Goal: Check status: Check status

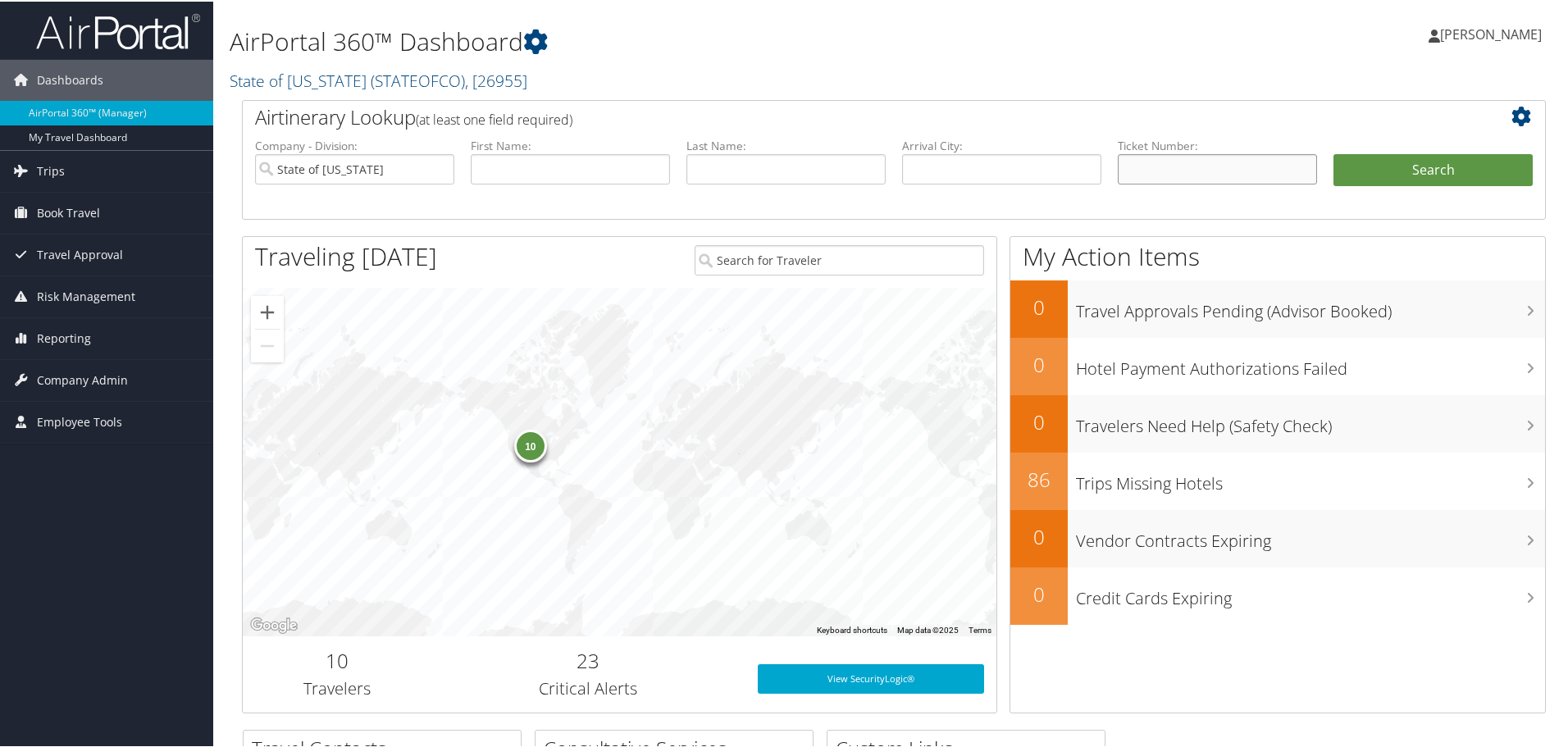
click at [1198, 168] on input "text" at bounding box center [1217, 168] width 200 height 31
paste input "0167310400592"
type input "0167310400592"
click at [1434, 172] on button "Search" at bounding box center [1433, 169] width 200 height 32
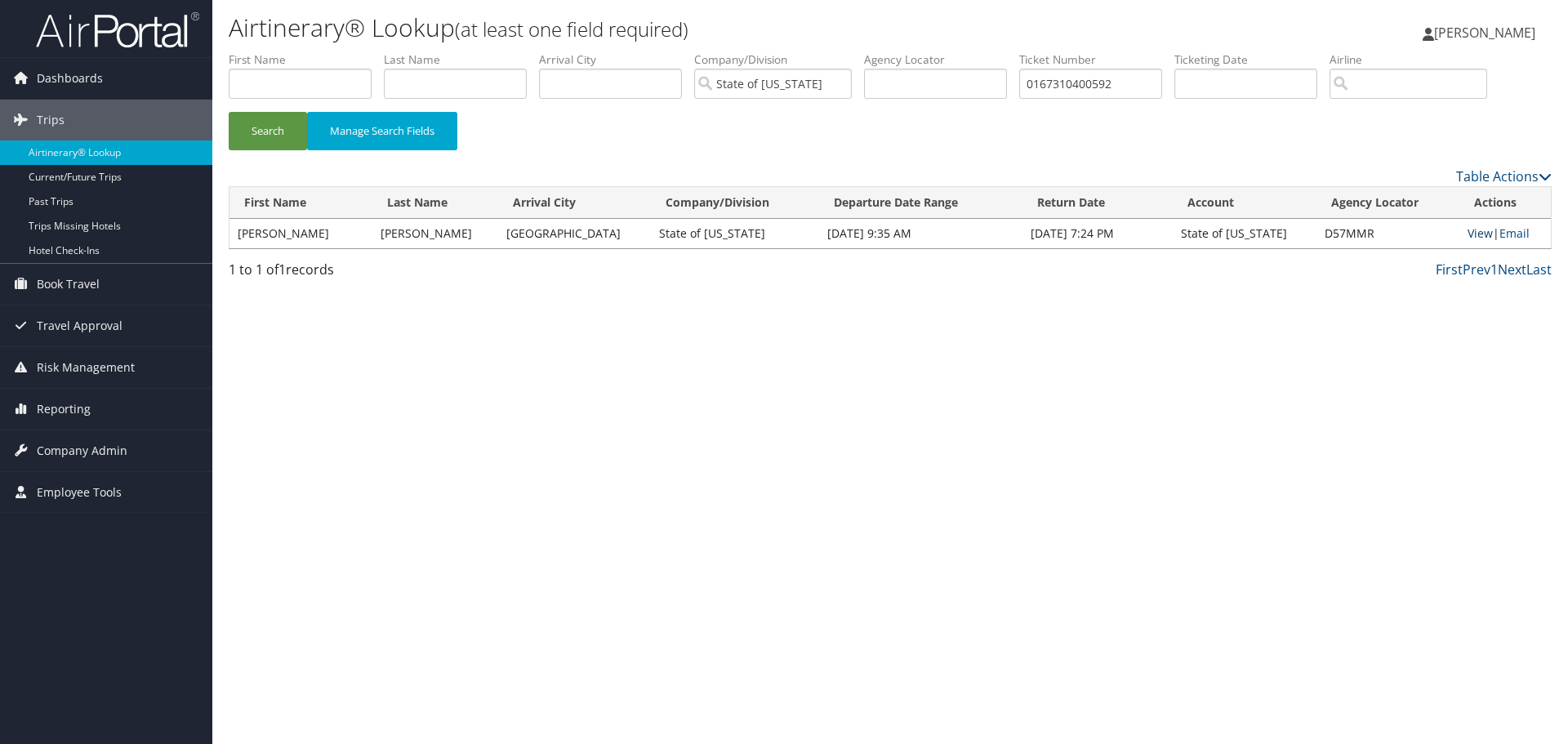
click at [1474, 237] on link "View" at bounding box center [1480, 233] width 25 height 15
click at [1007, 79] on input "text" at bounding box center [936, 84] width 143 height 30
paste input "17625"
click at [228, 112] on button "Search" at bounding box center [268, 131] width 79 height 38
click at [1474, 235] on link "View" at bounding box center [1478, 233] width 25 height 15
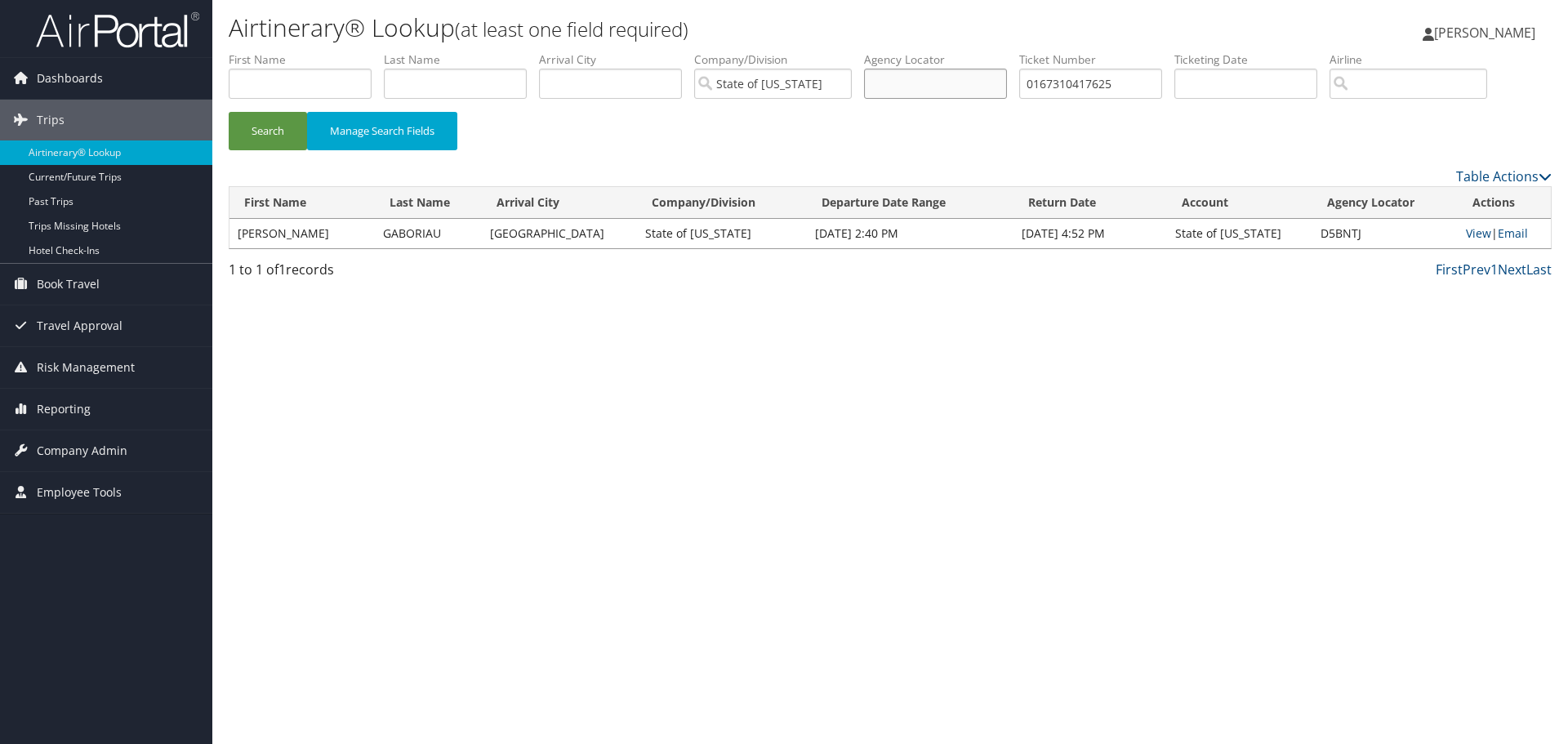
click at [926, 82] on input "text" at bounding box center [936, 84] width 143 height 30
paste input "51514"
click at [228, 112] on button "Search" at bounding box center [268, 131] width 79 height 38
click at [1471, 235] on link "View" at bounding box center [1480, 233] width 25 height 15
click at [987, 82] on input "text" at bounding box center [936, 84] width 143 height 30
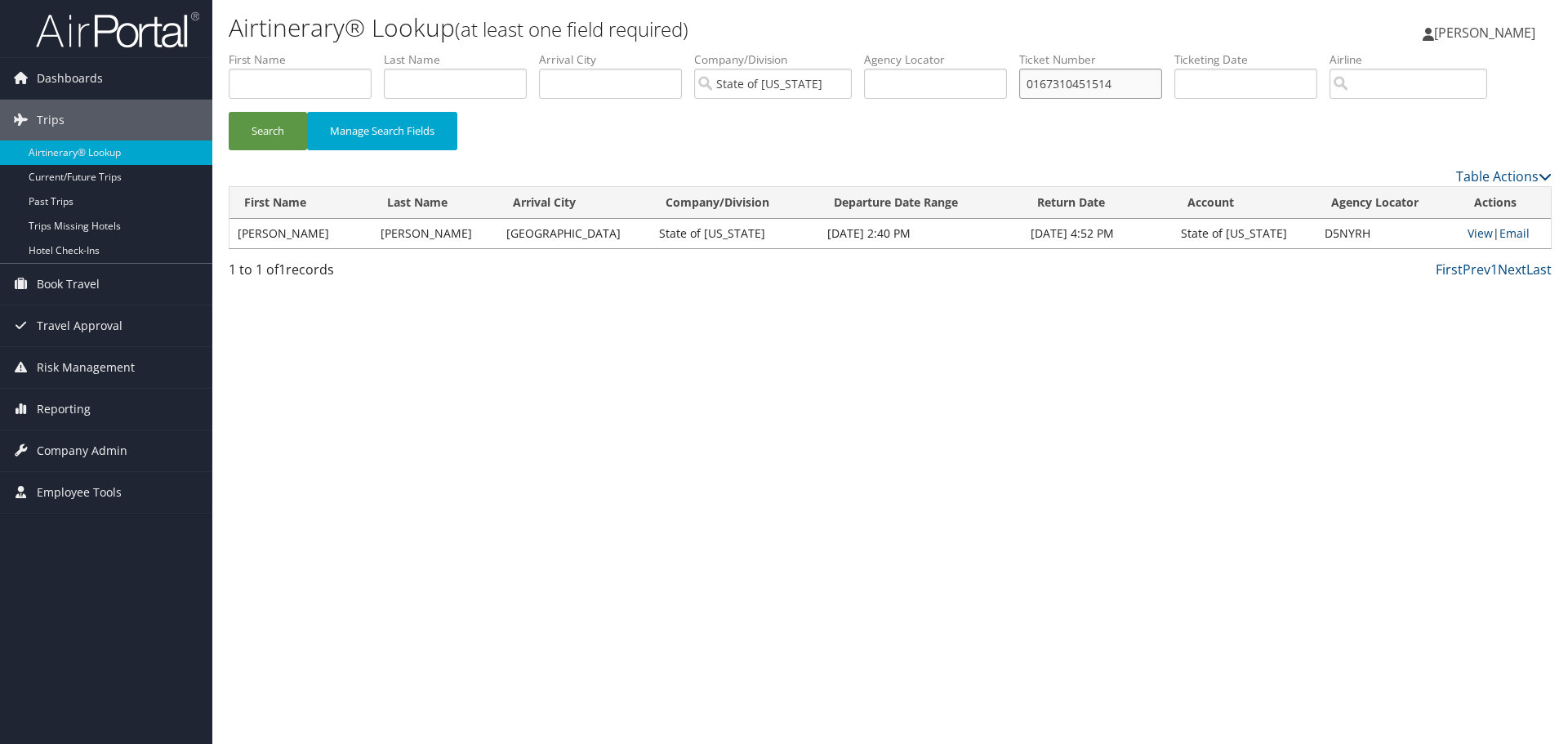
paste input "66555"
click at [228, 112] on button "Search" at bounding box center [268, 131] width 79 height 38
click at [1471, 235] on link "View" at bounding box center [1478, 233] width 25 height 15
click at [944, 83] on input "text" at bounding box center [936, 84] width 143 height 30
paste input "746"
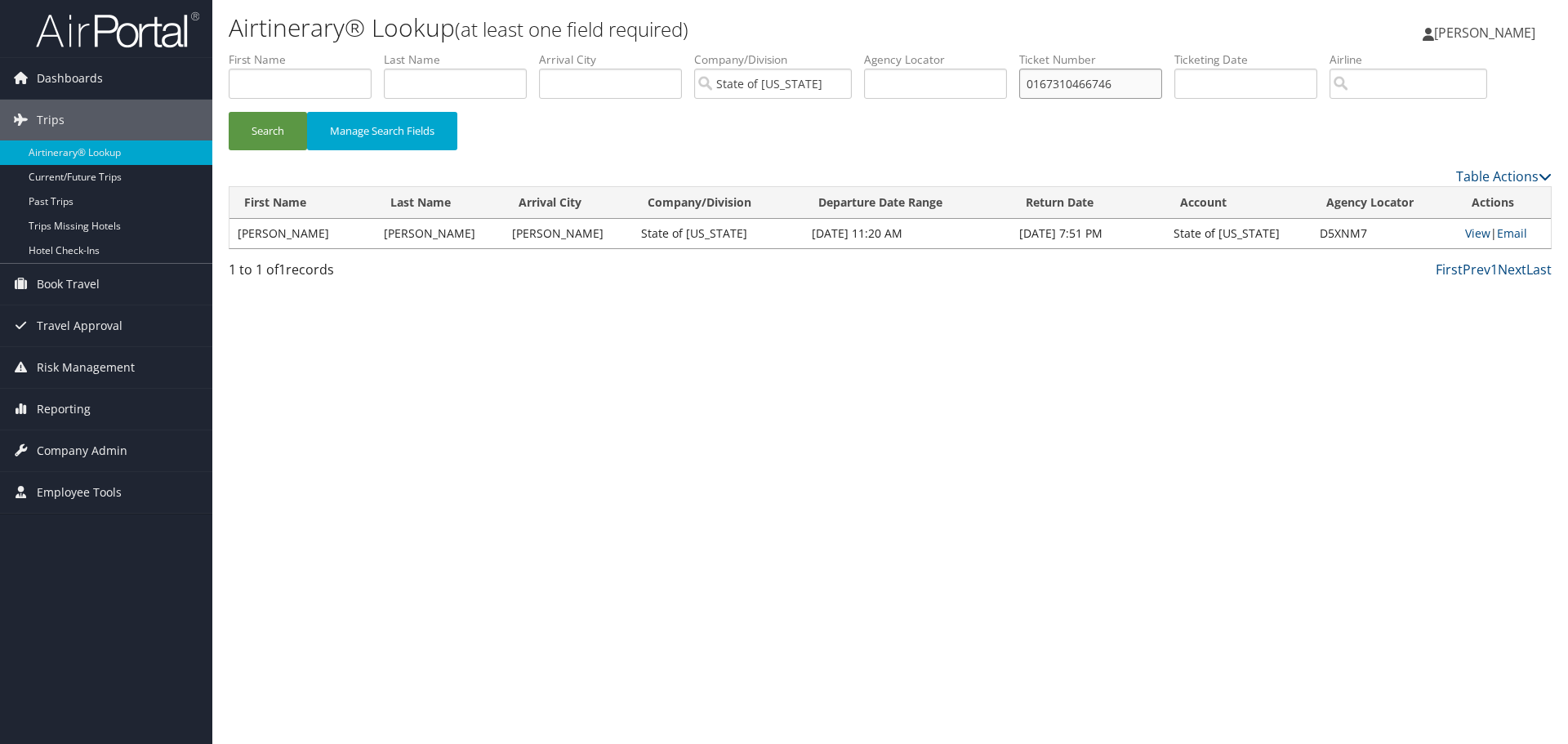
click at [228, 112] on button "Search" at bounding box center [268, 131] width 79 height 38
click at [1466, 236] on link "View" at bounding box center [1478, 233] width 25 height 15
click at [968, 81] on input "text" at bounding box center [936, 84] width 143 height 30
paste input "8900897679879"
type input "8900897679879"
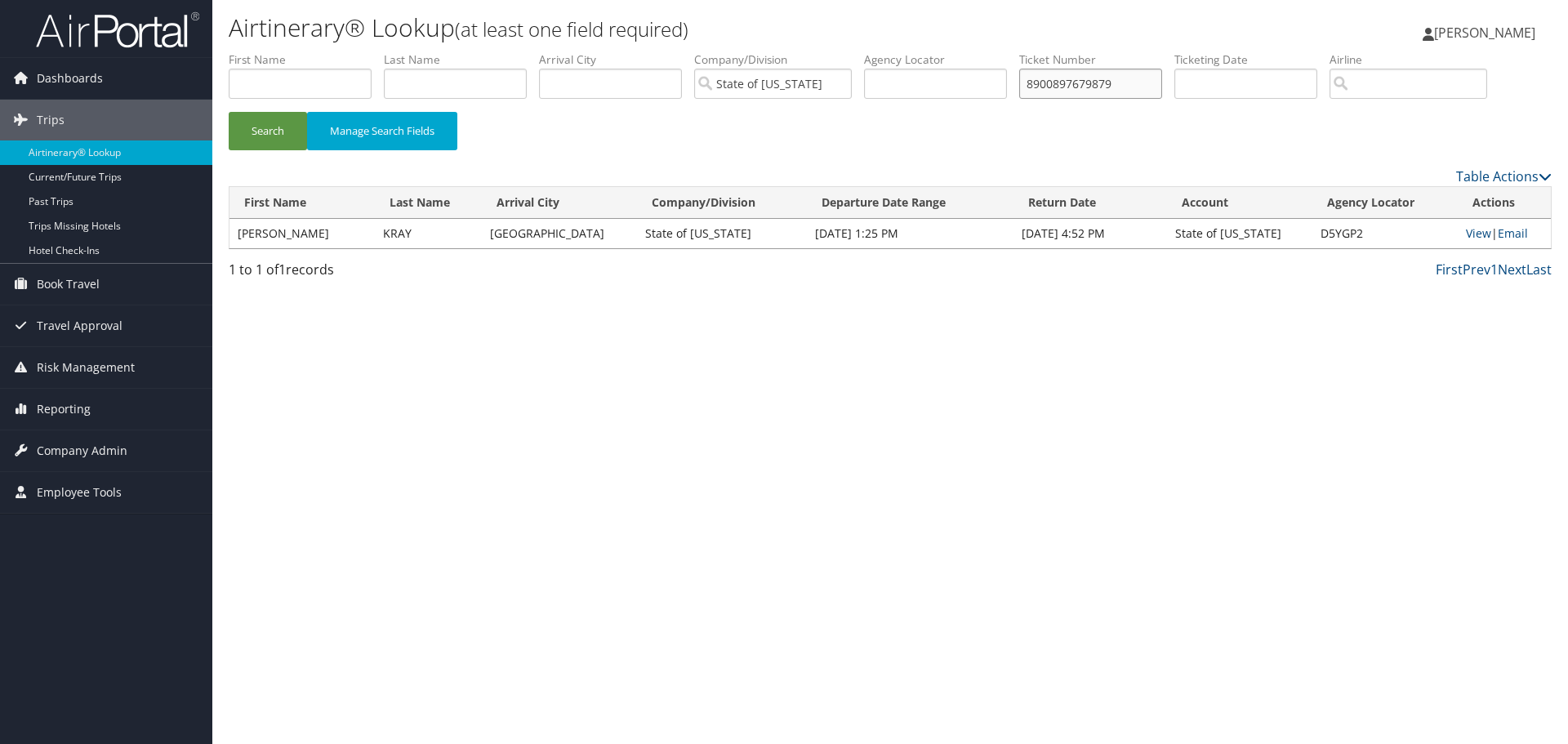
click at [228, 112] on button "Search" at bounding box center [268, 131] width 79 height 38
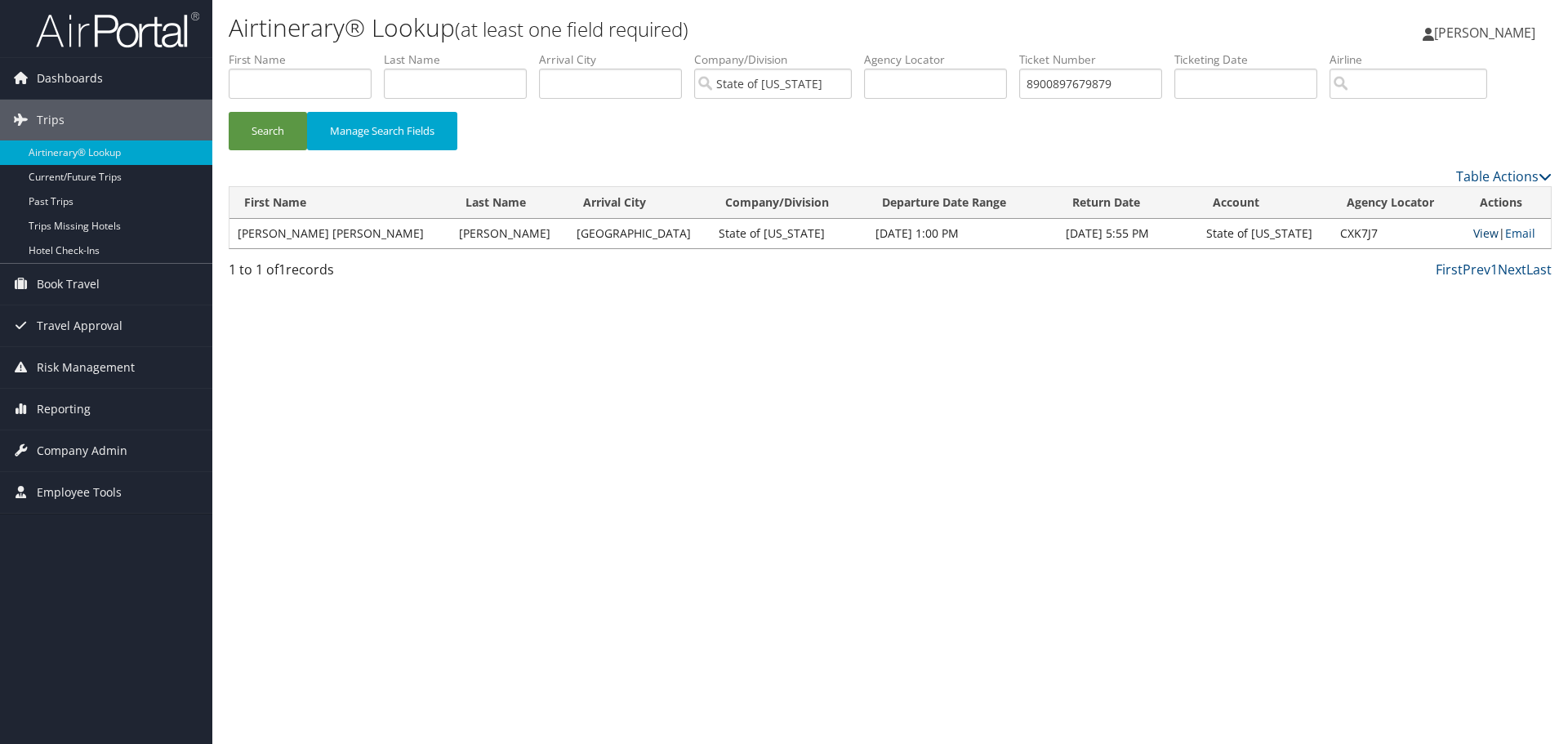
click at [1474, 235] on link "View" at bounding box center [1487, 233] width 25 height 15
click at [447, 75] on input "text" at bounding box center [456, 84] width 143 height 30
type input "MAHR"
click at [228, 112] on button "Search" at bounding box center [268, 131] width 79 height 38
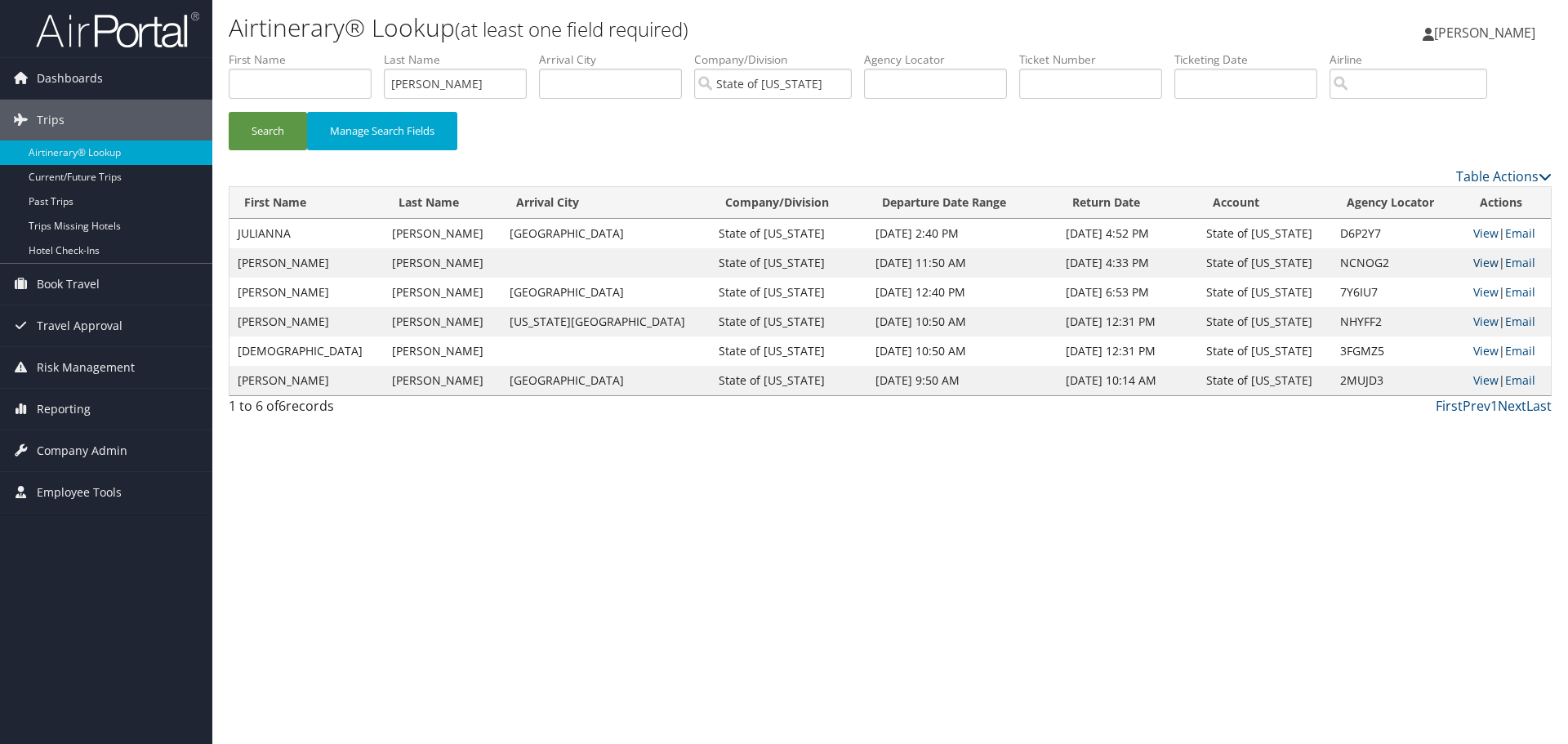
click at [1474, 263] on link "View" at bounding box center [1487, 262] width 25 height 15
click at [1476, 294] on link "View" at bounding box center [1487, 291] width 25 height 15
click at [308, 79] on input "text" at bounding box center [300, 84] width 143 height 30
click at [1140, 85] on input "text" at bounding box center [1091, 84] width 143 height 30
paste input "0167309658567"
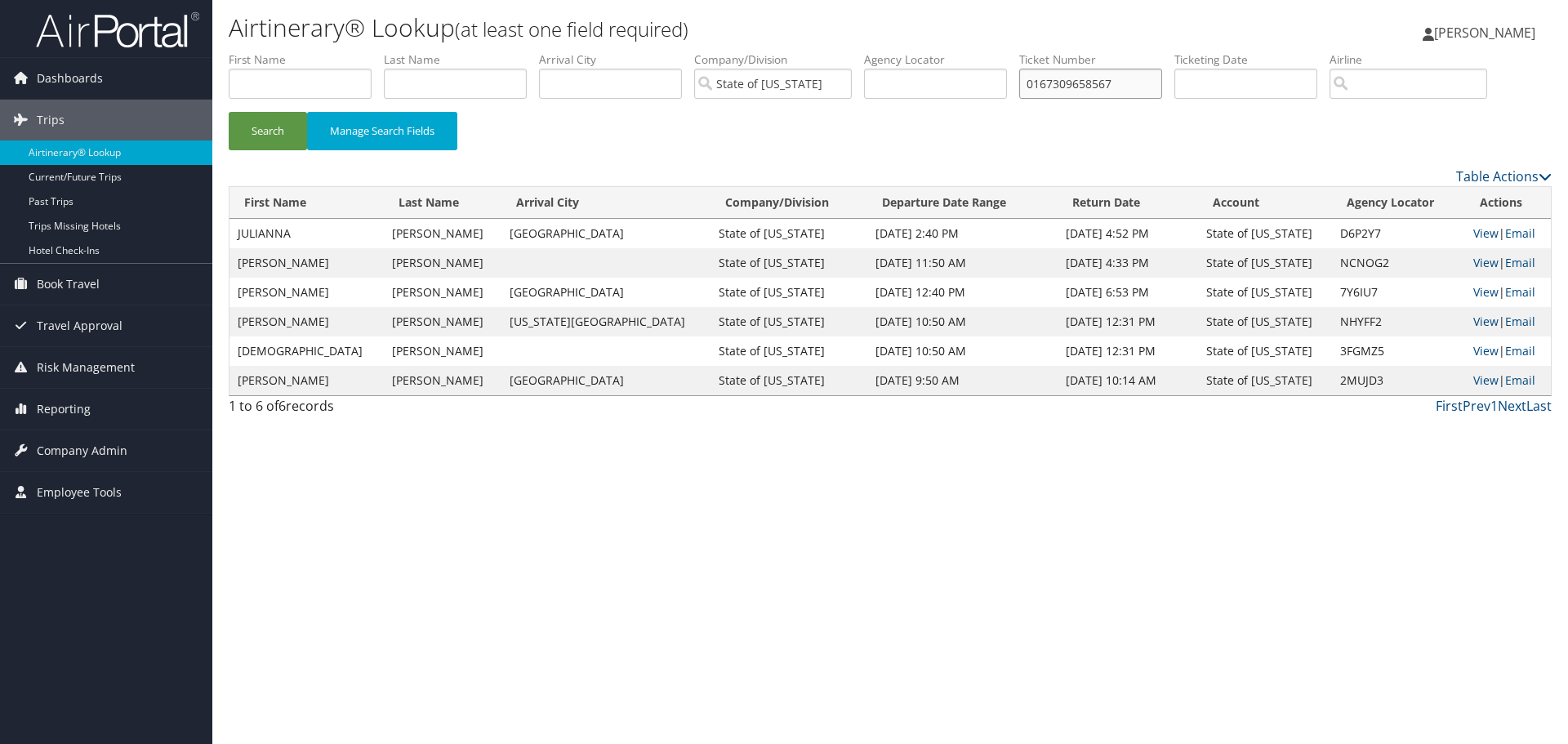
type input "0167309658567"
click at [228, 112] on button "Search" at bounding box center [268, 131] width 79 height 38
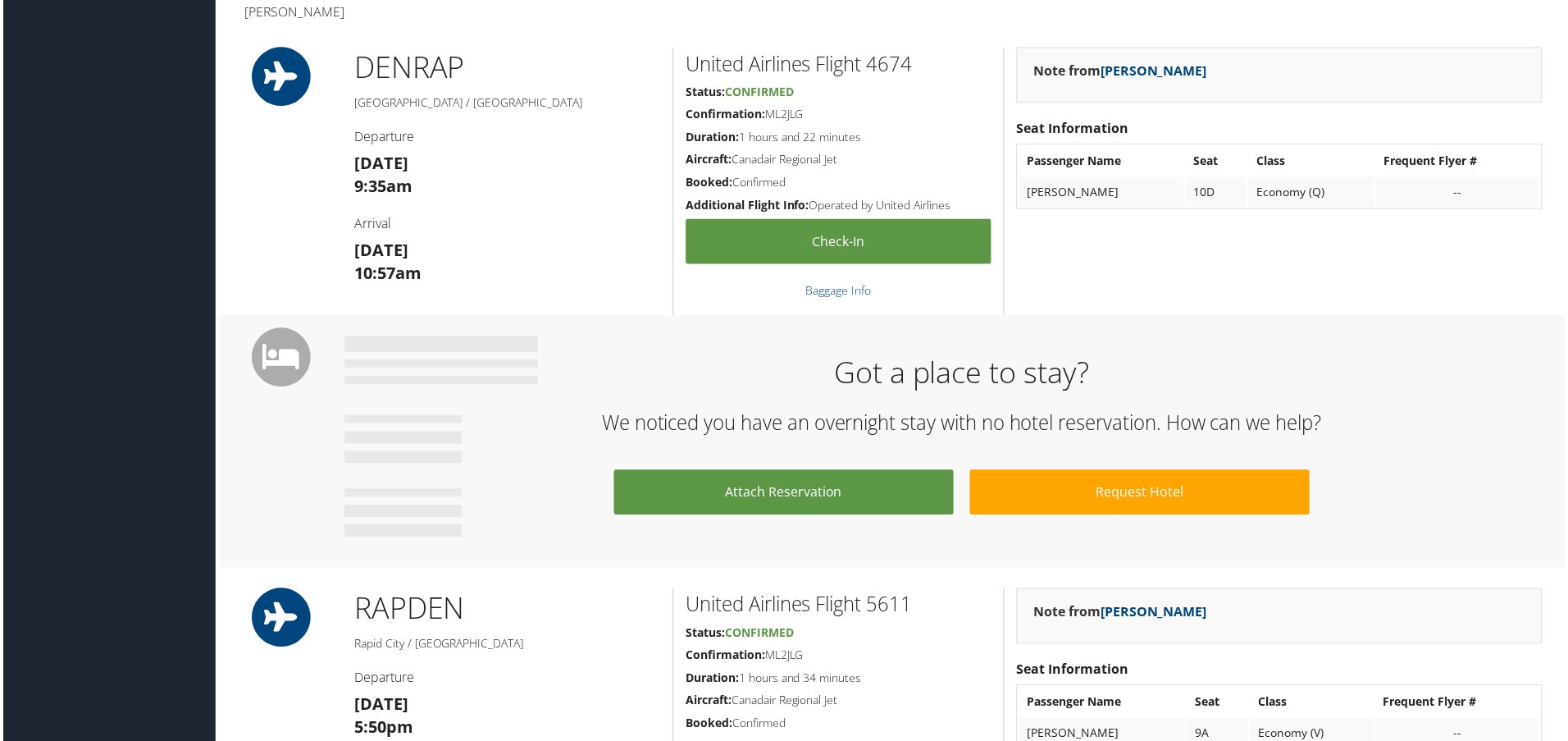
scroll to position [542, 0]
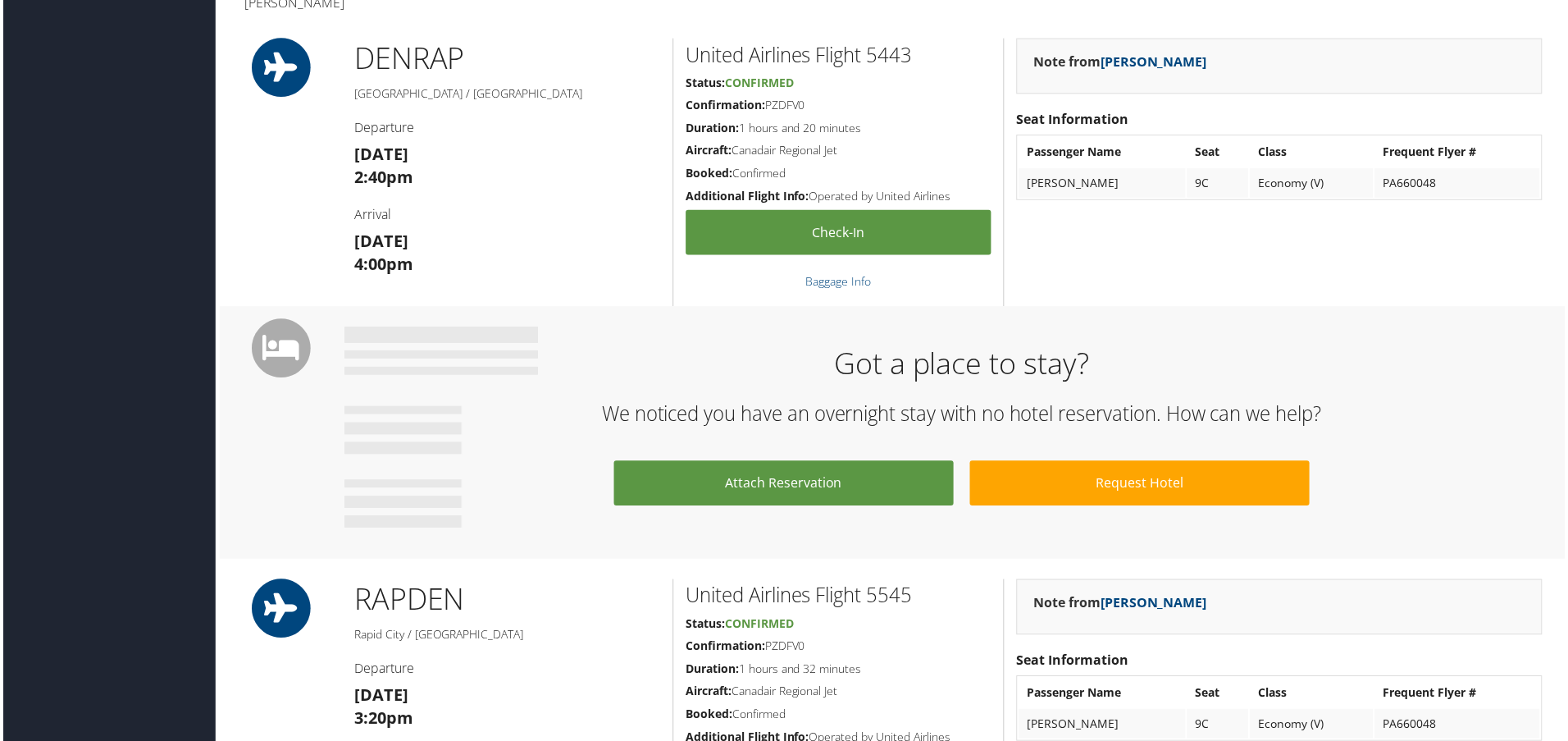
scroll to position [544, 0]
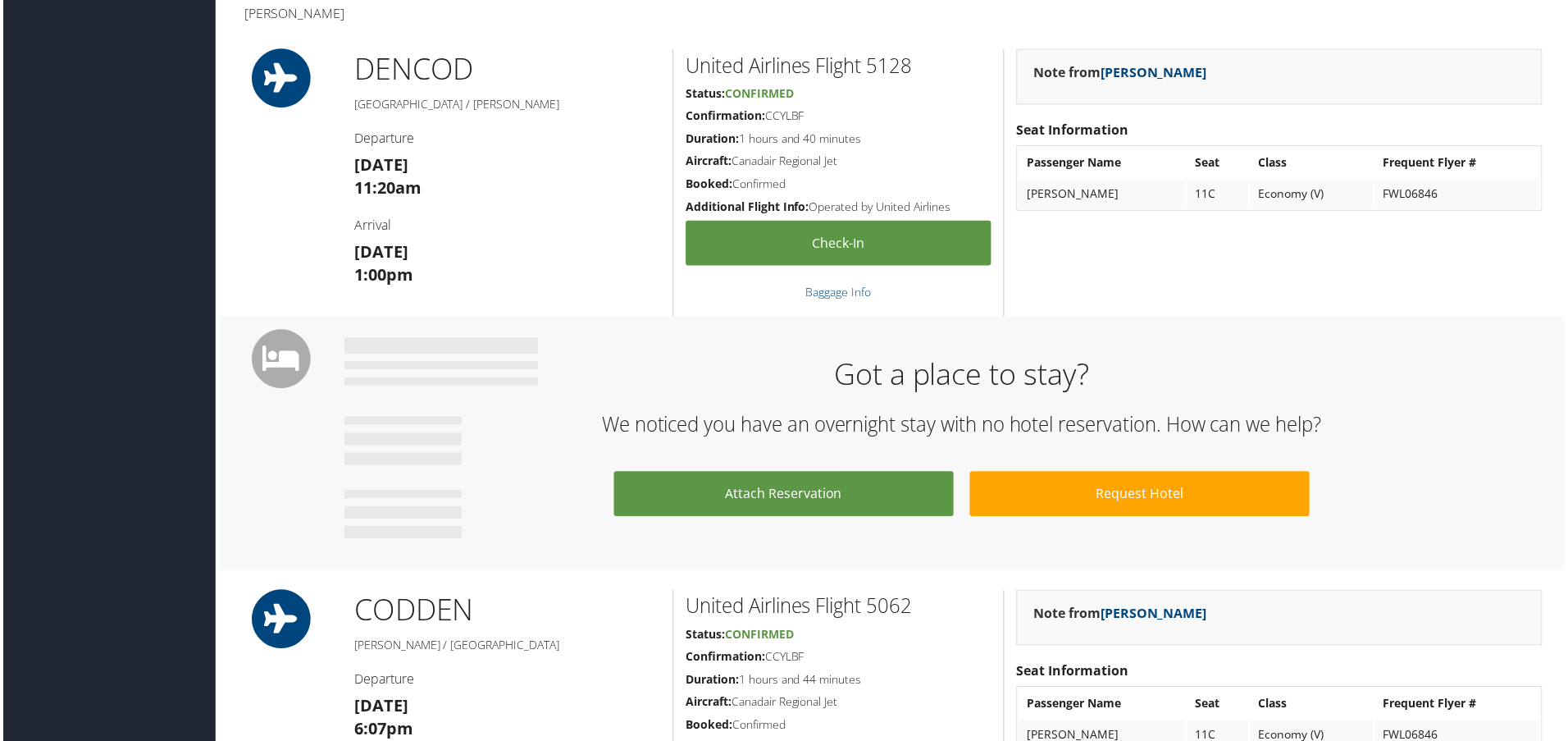
scroll to position [546, 0]
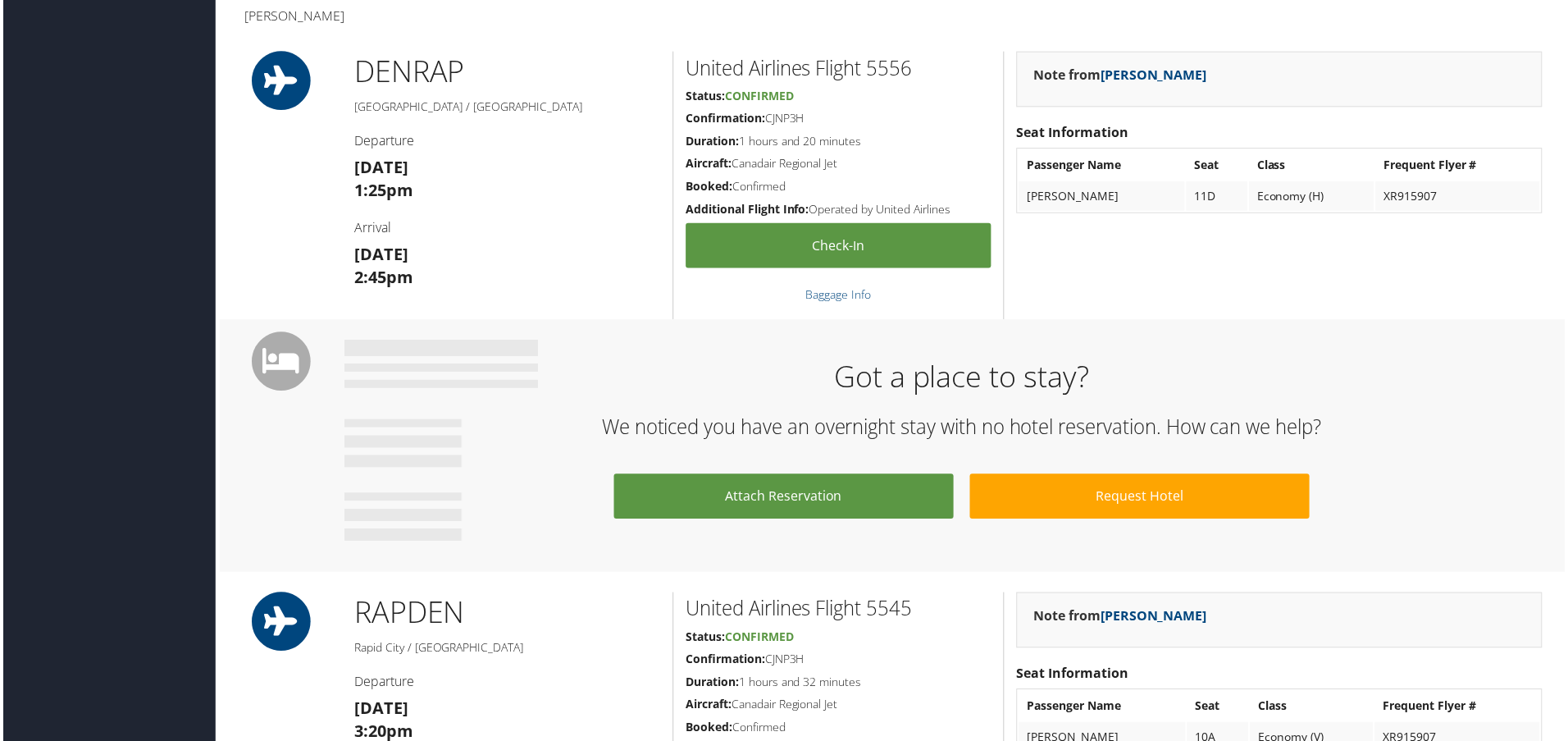
scroll to position [544, 0]
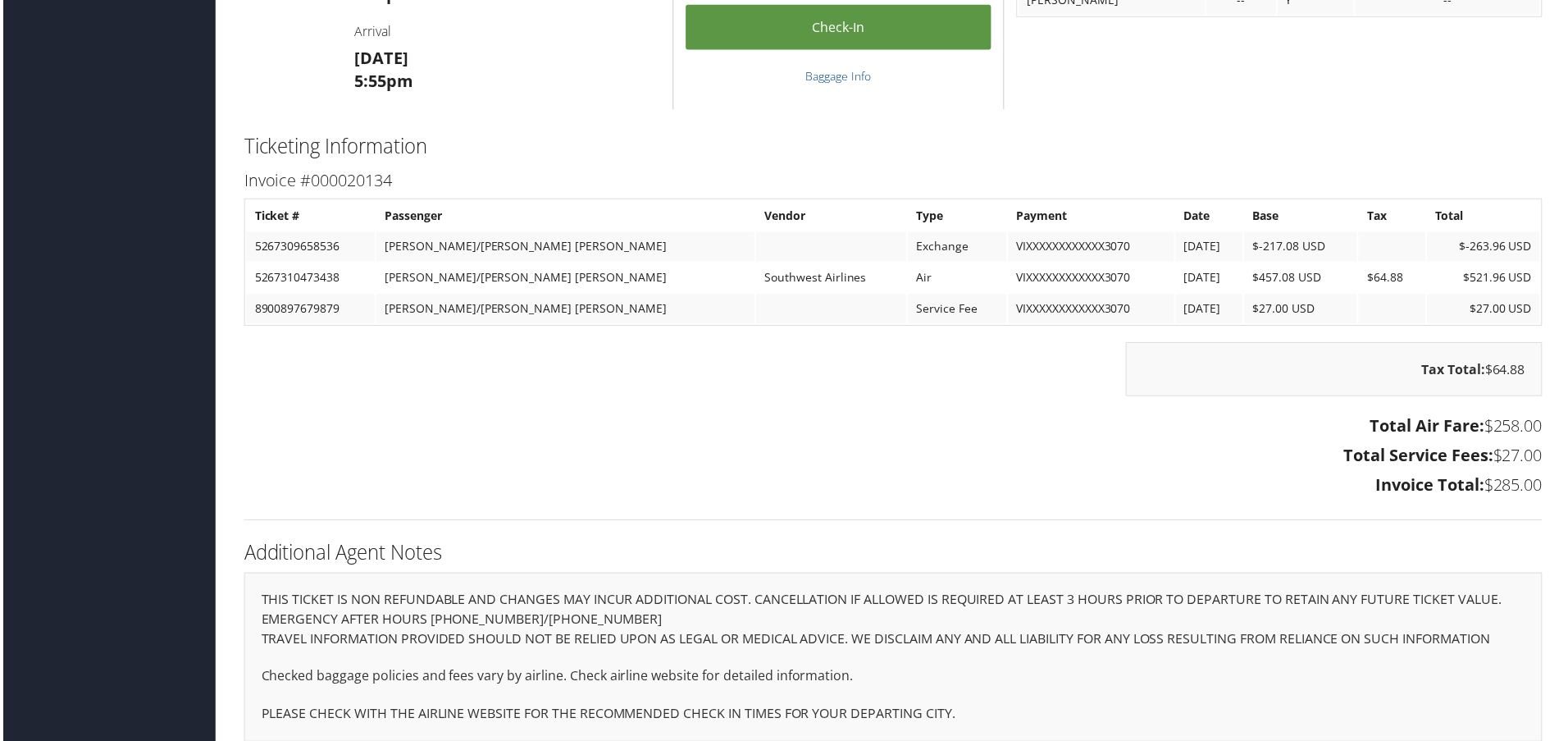
scroll to position [1288, 0]
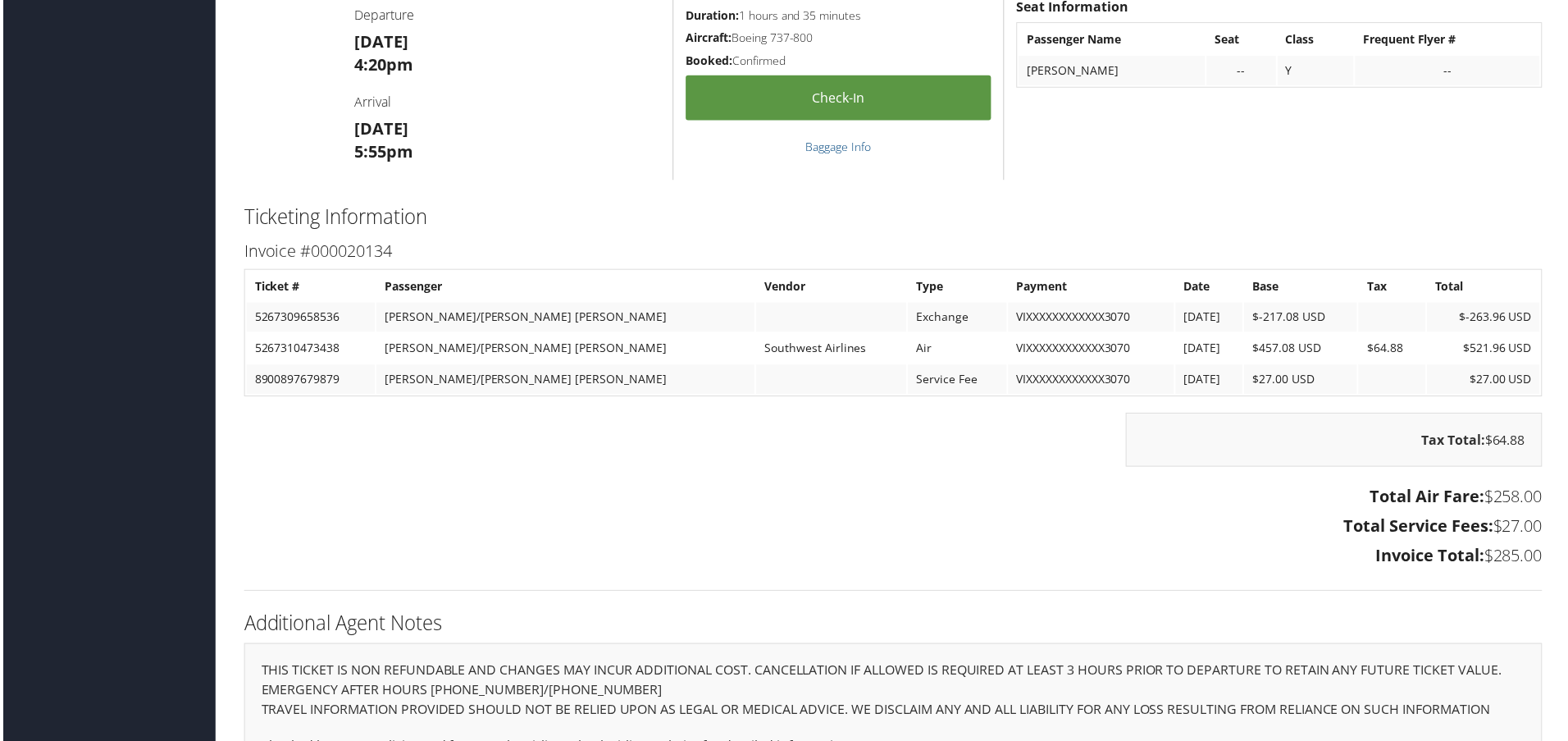
scroll to position [1206, 0]
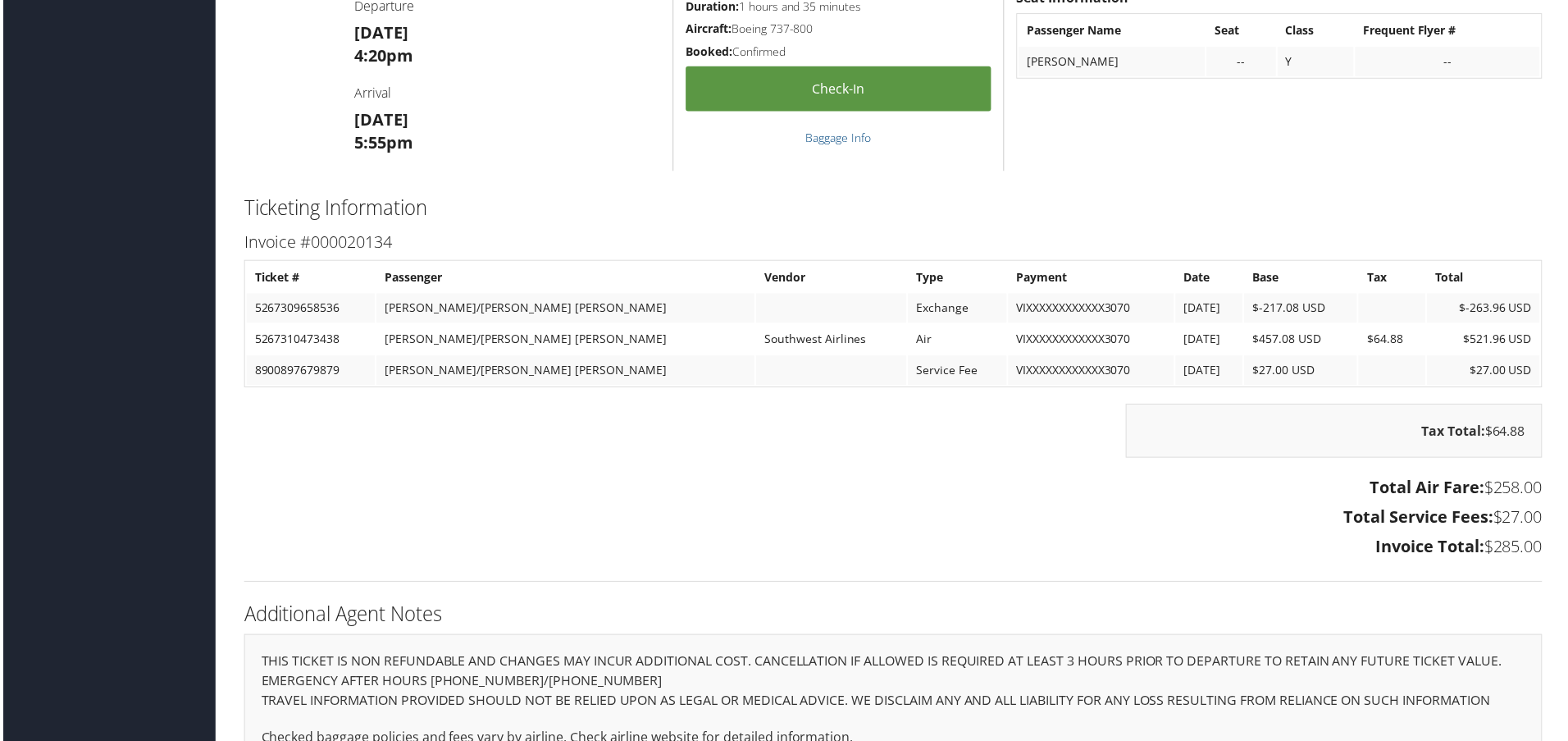
click at [1054, 446] on div "Tax Total: $64.88" at bounding box center [894, 441] width 1329 height 70
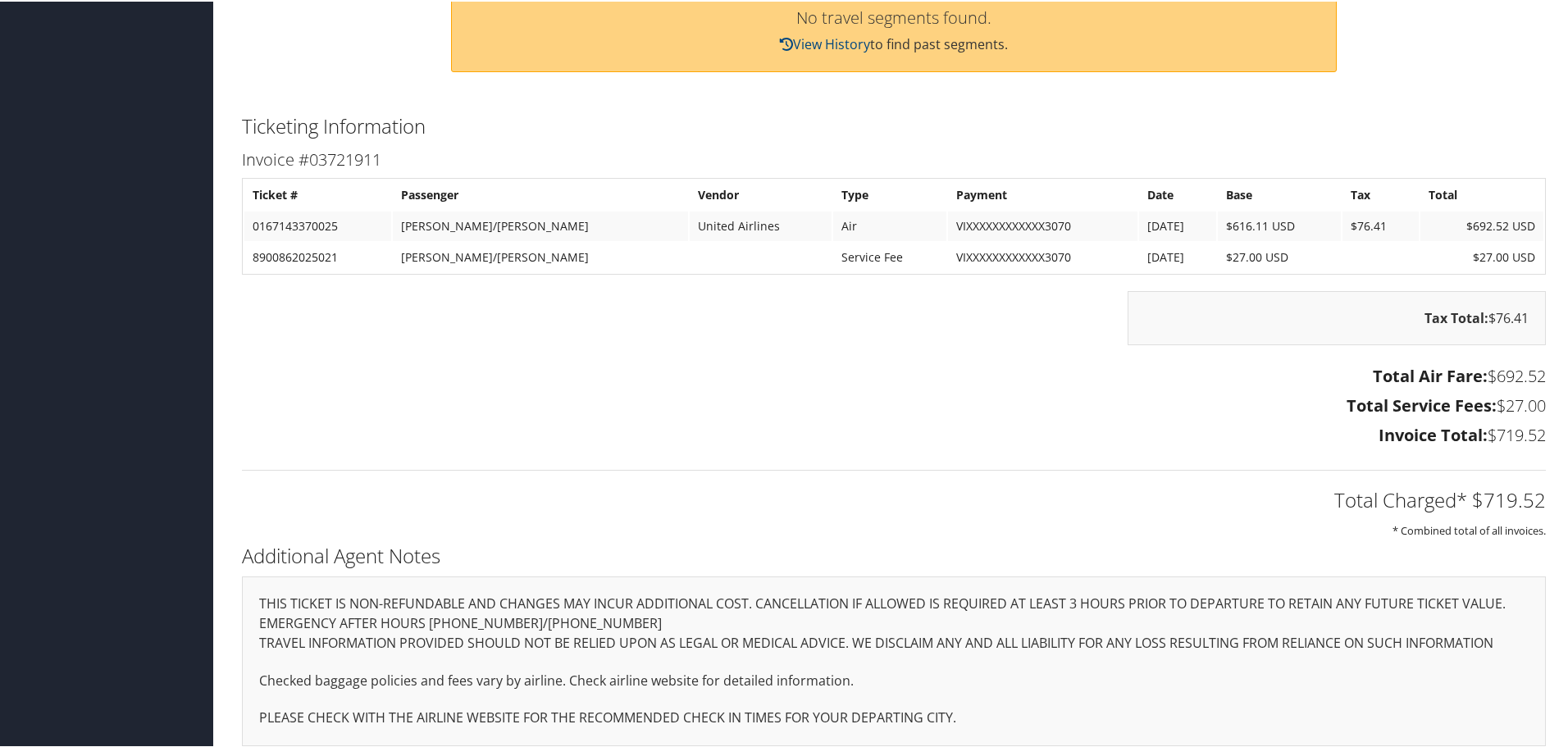
scroll to position [607, 0]
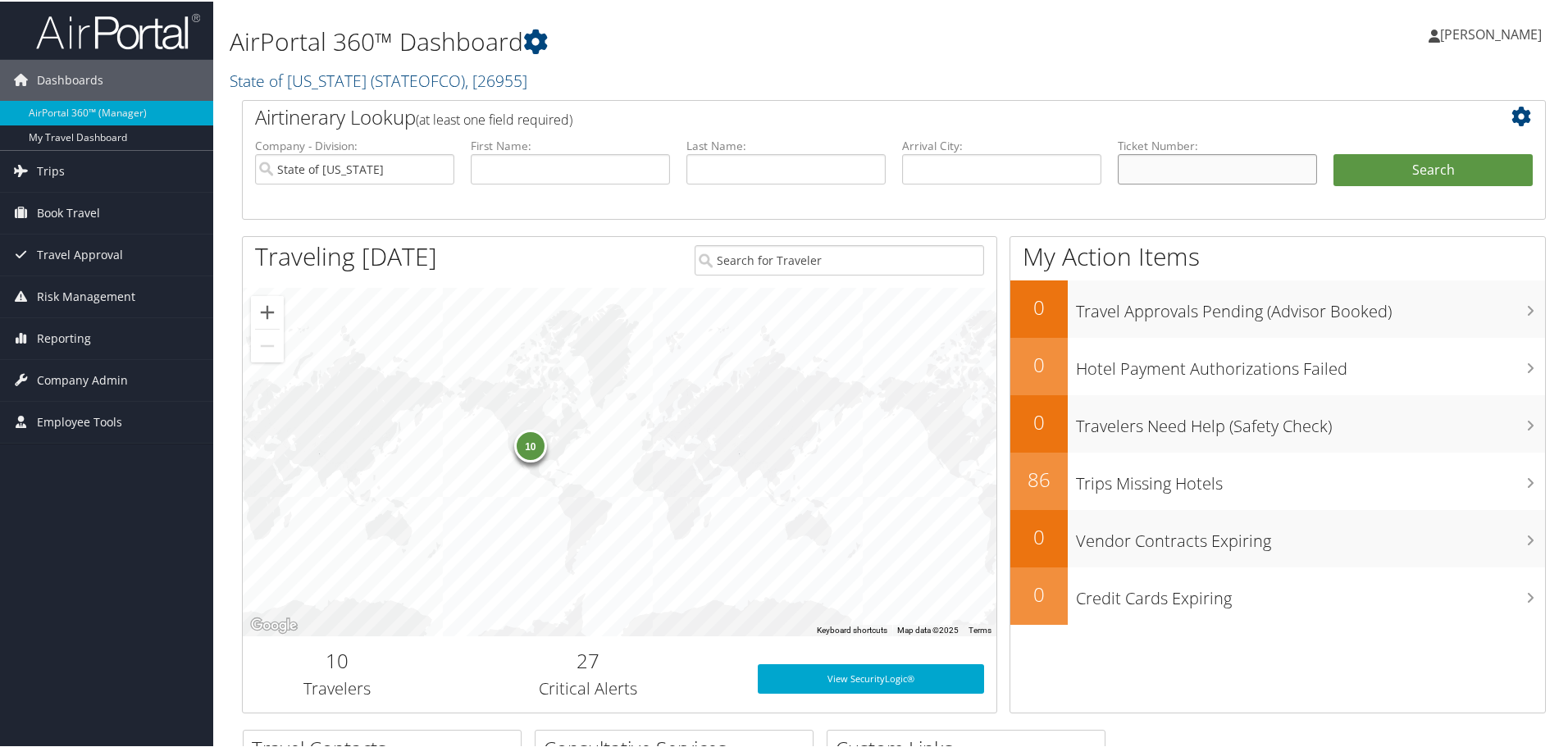
click at [1192, 163] on input "text" at bounding box center [1217, 168] width 200 height 31
paste input "5267310543236"
type input "5267310543236"
click at [1333, 153] on button "Search" at bounding box center [1433, 169] width 200 height 32
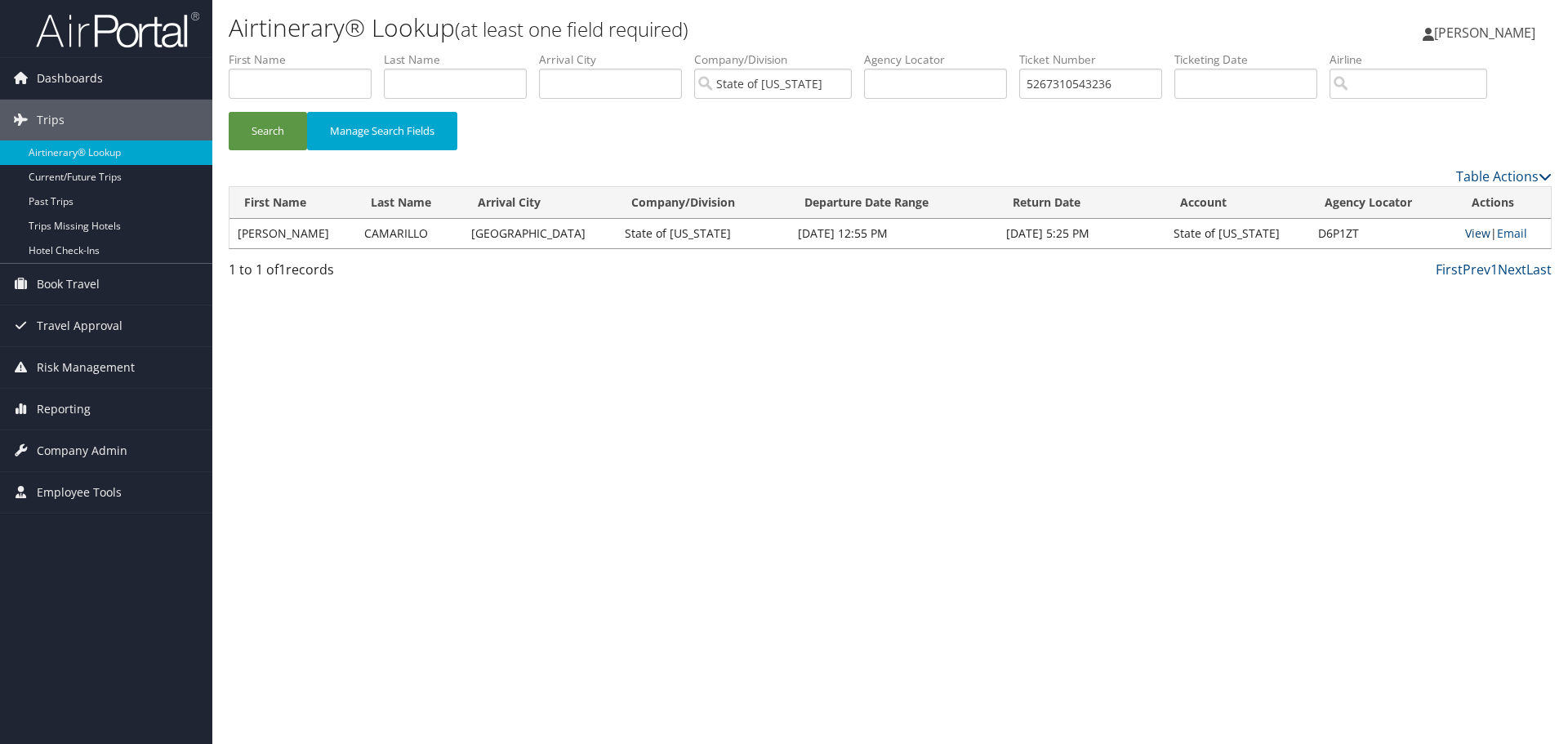
click at [1473, 235] on link "View" at bounding box center [1478, 233] width 25 height 15
click at [943, 82] on input "text" at bounding box center [936, 84] width 143 height 30
paste input "0167310543061"
click at [228, 112] on button "Search" at bounding box center [268, 131] width 79 height 38
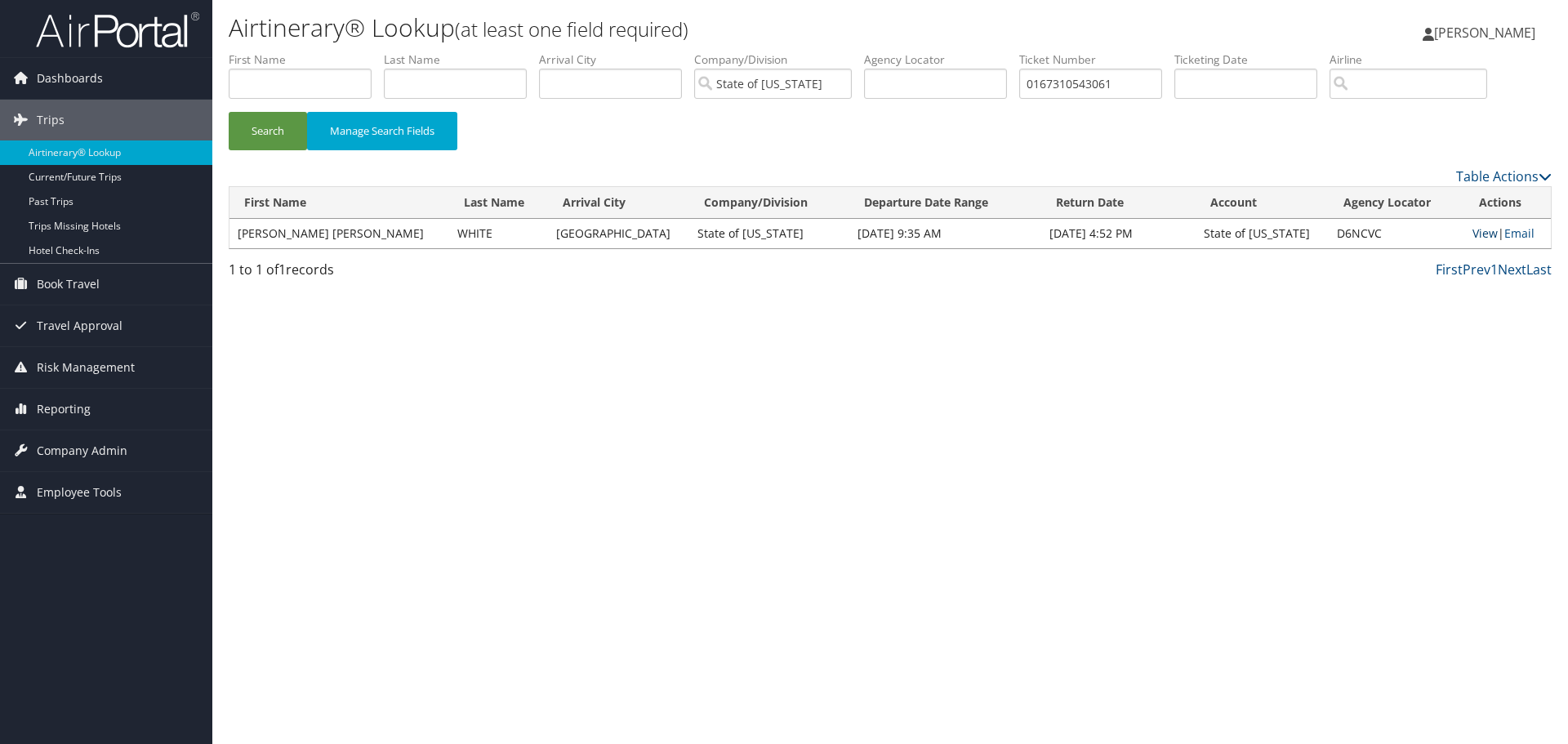
click at [1473, 233] on link "View" at bounding box center [1486, 233] width 25 height 15
click at [955, 81] on input "text" at bounding box center [936, 84] width 143 height 30
paste input "239"
type input "0167310543239"
click at [228, 112] on button "Search" at bounding box center [268, 131] width 79 height 38
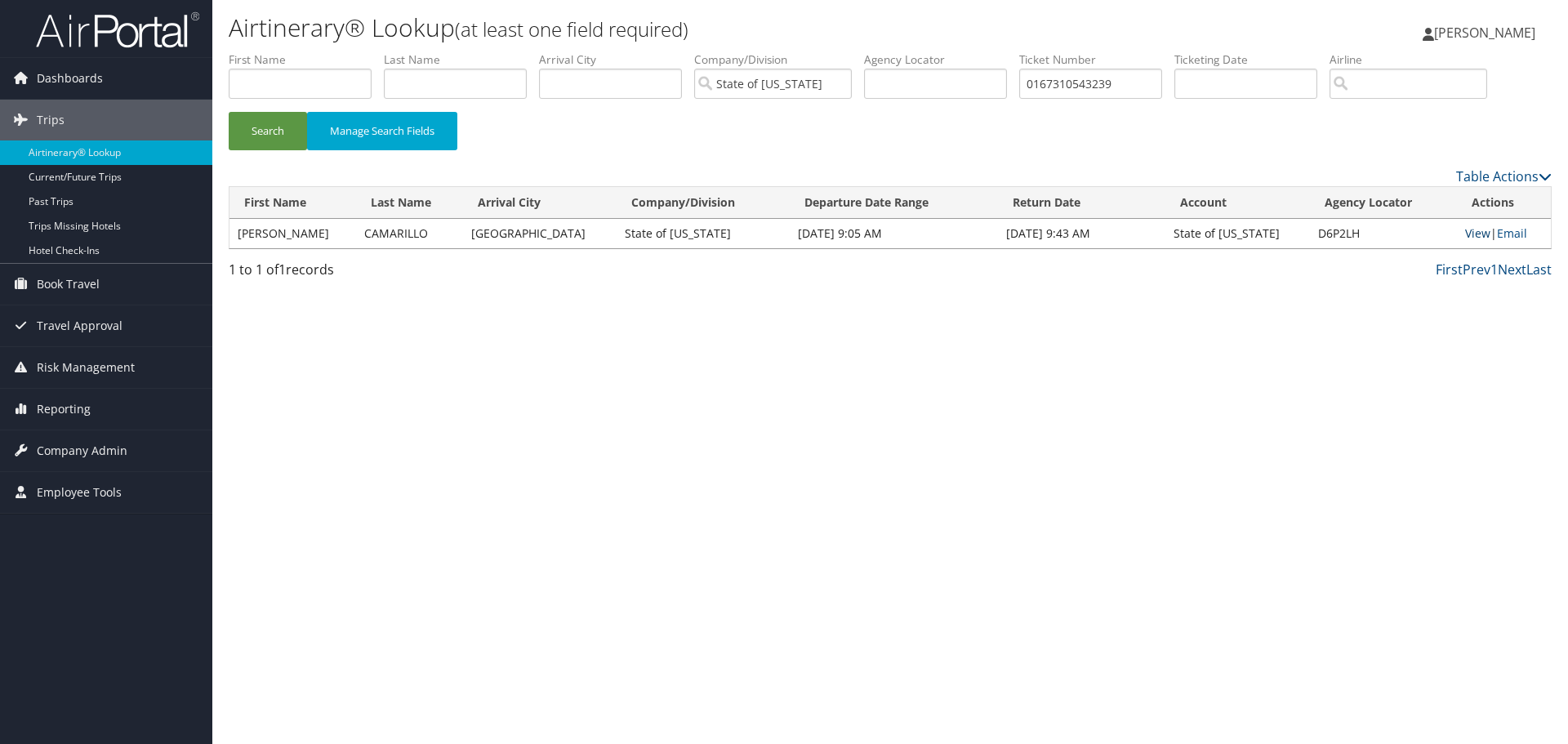
click at [1468, 235] on link "View" at bounding box center [1478, 233] width 25 height 15
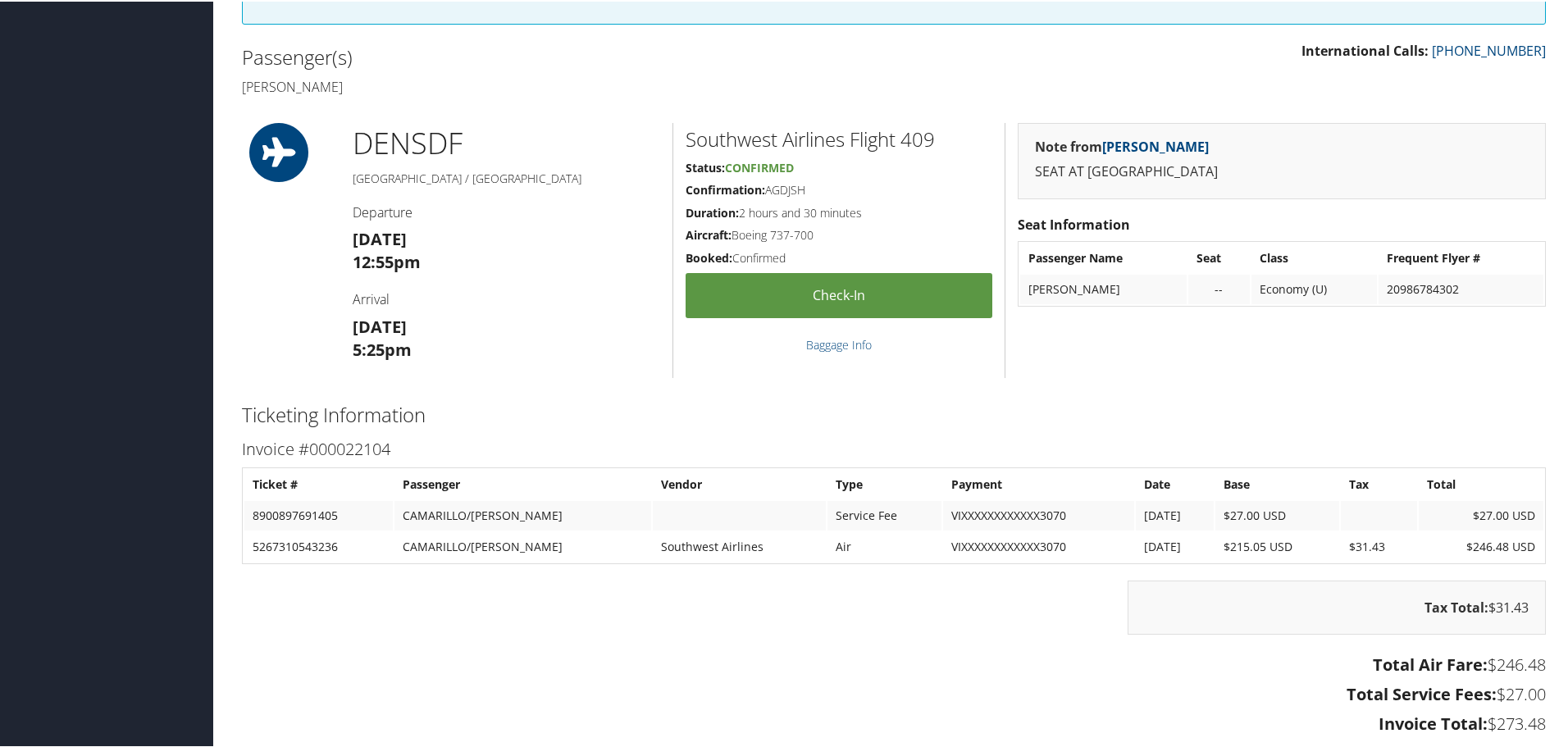
scroll to position [528, 0]
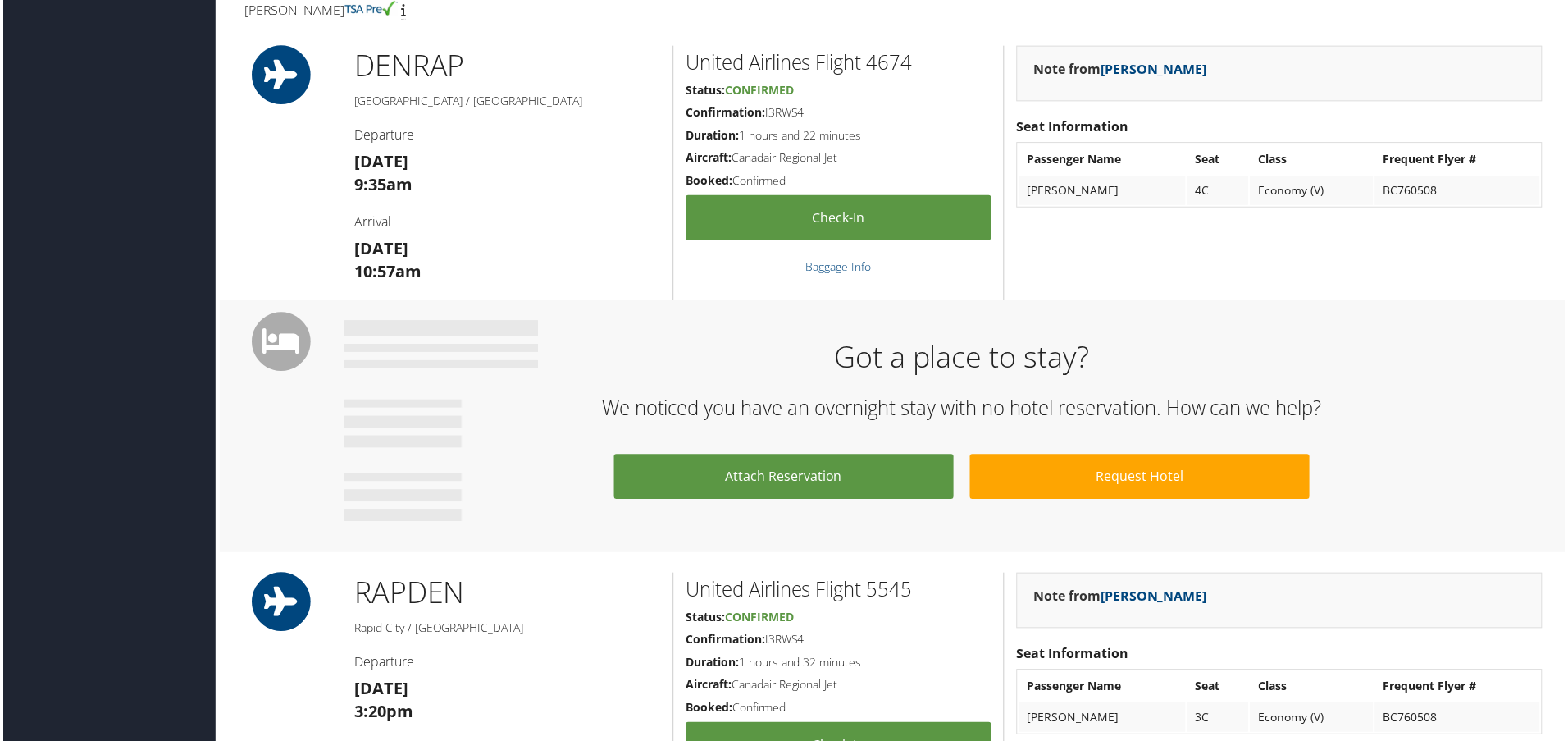
scroll to position [543, 0]
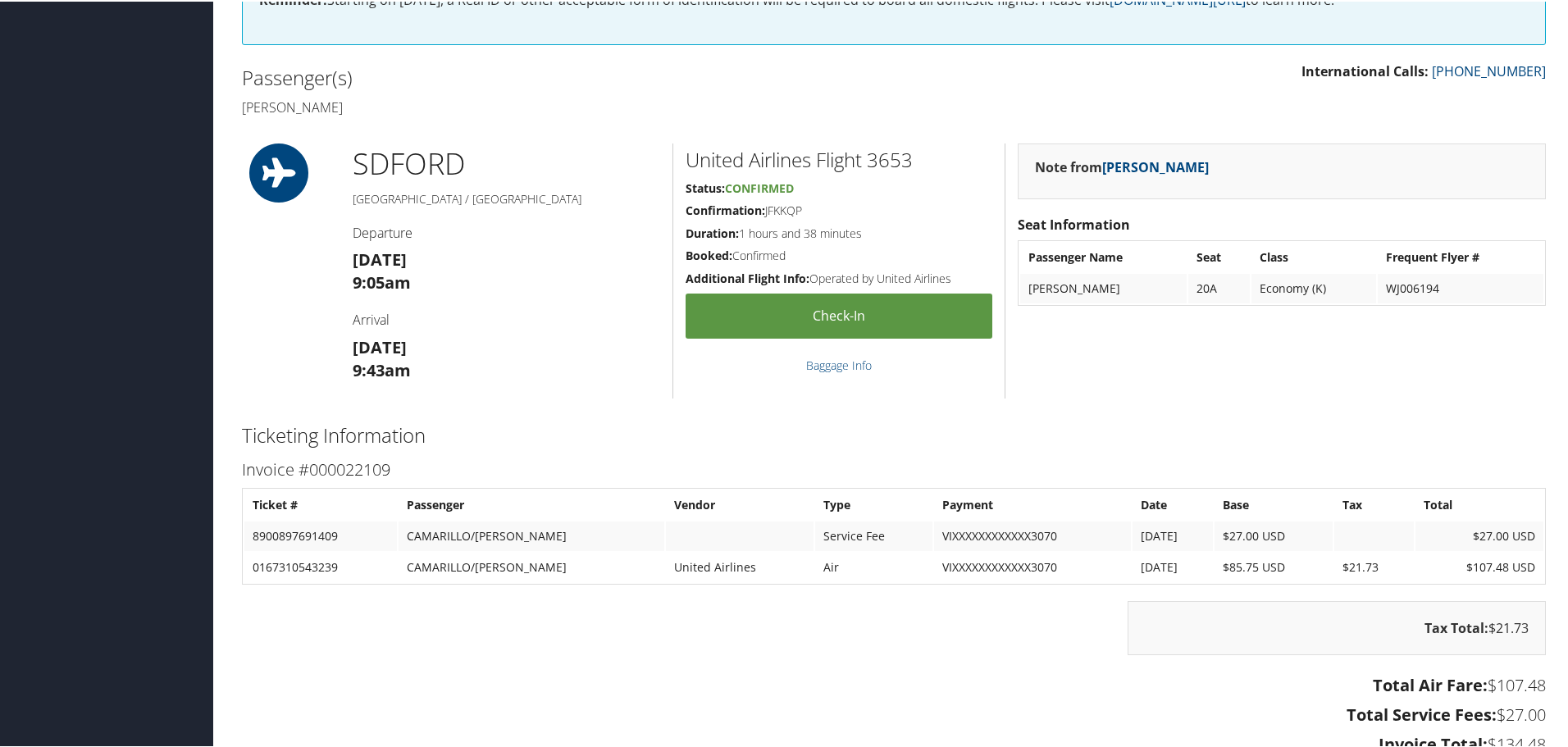
scroll to position [528, 0]
